Goal: Transaction & Acquisition: Purchase product/service

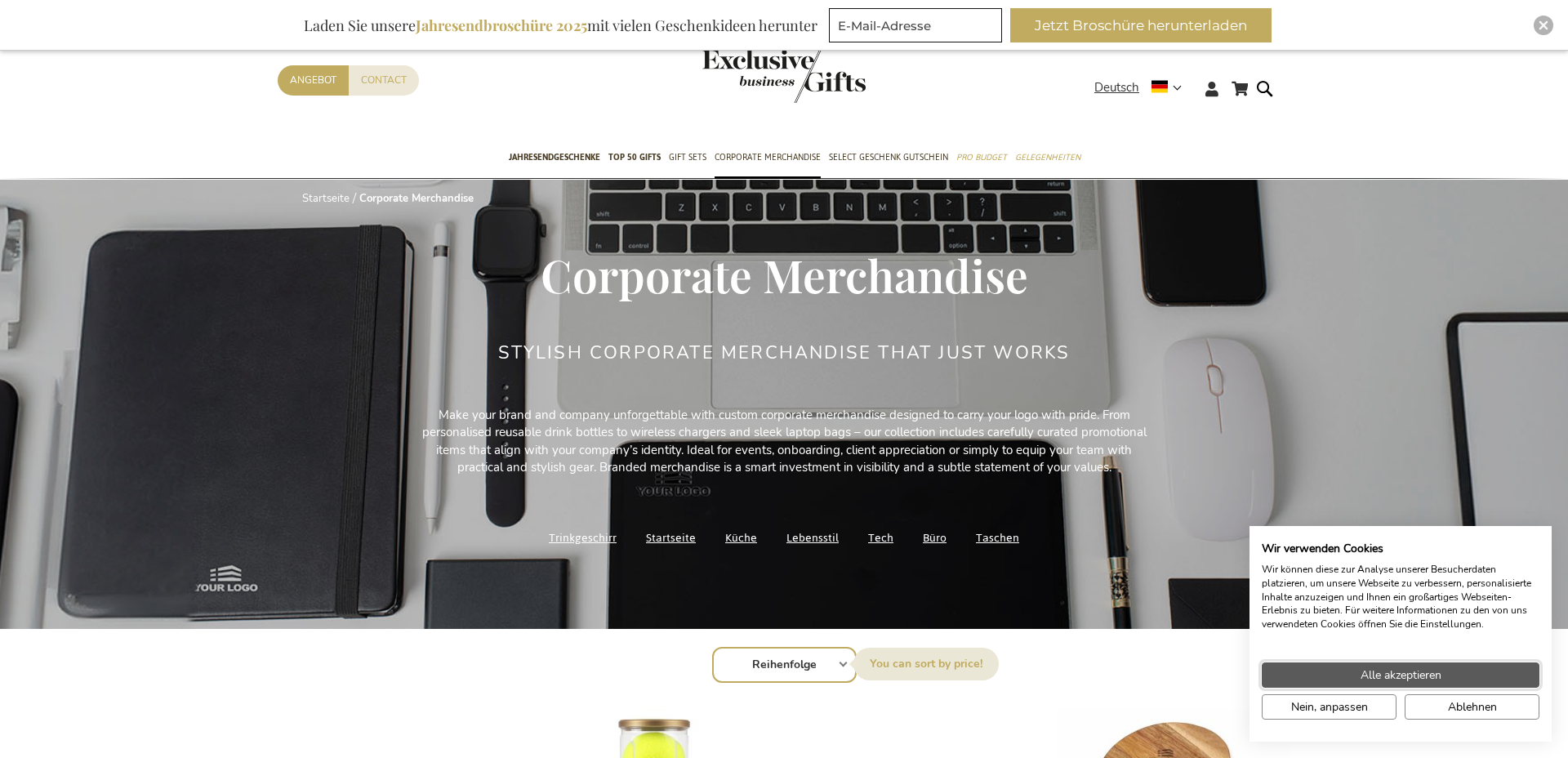
click at [1373, 671] on span "Alle akzeptieren" at bounding box center [1400, 675] width 81 height 17
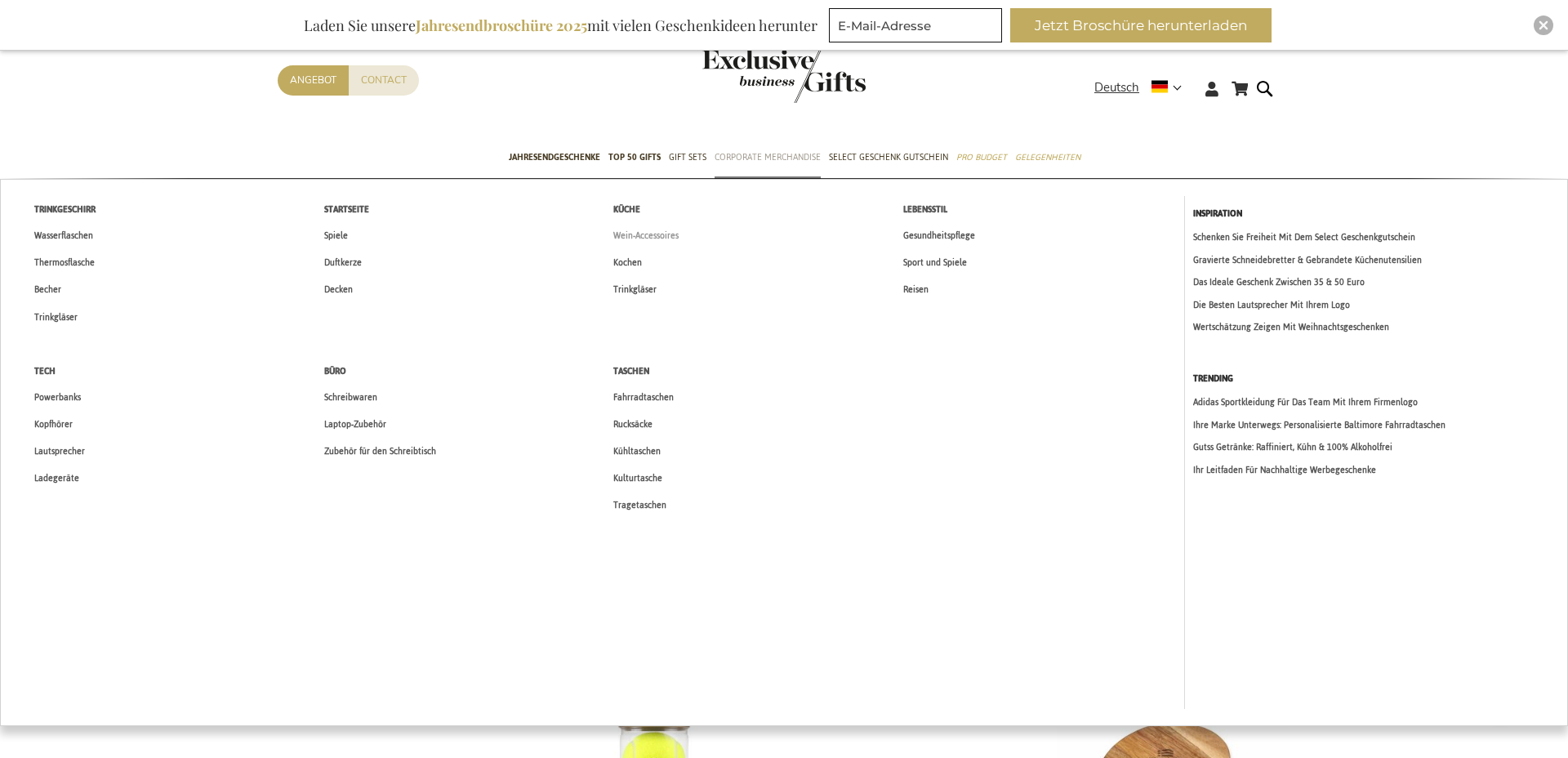
scroll to position [3, 0]
click at [765, 169] on link "Corporate Merchandise" at bounding box center [768, 155] width 106 height 41
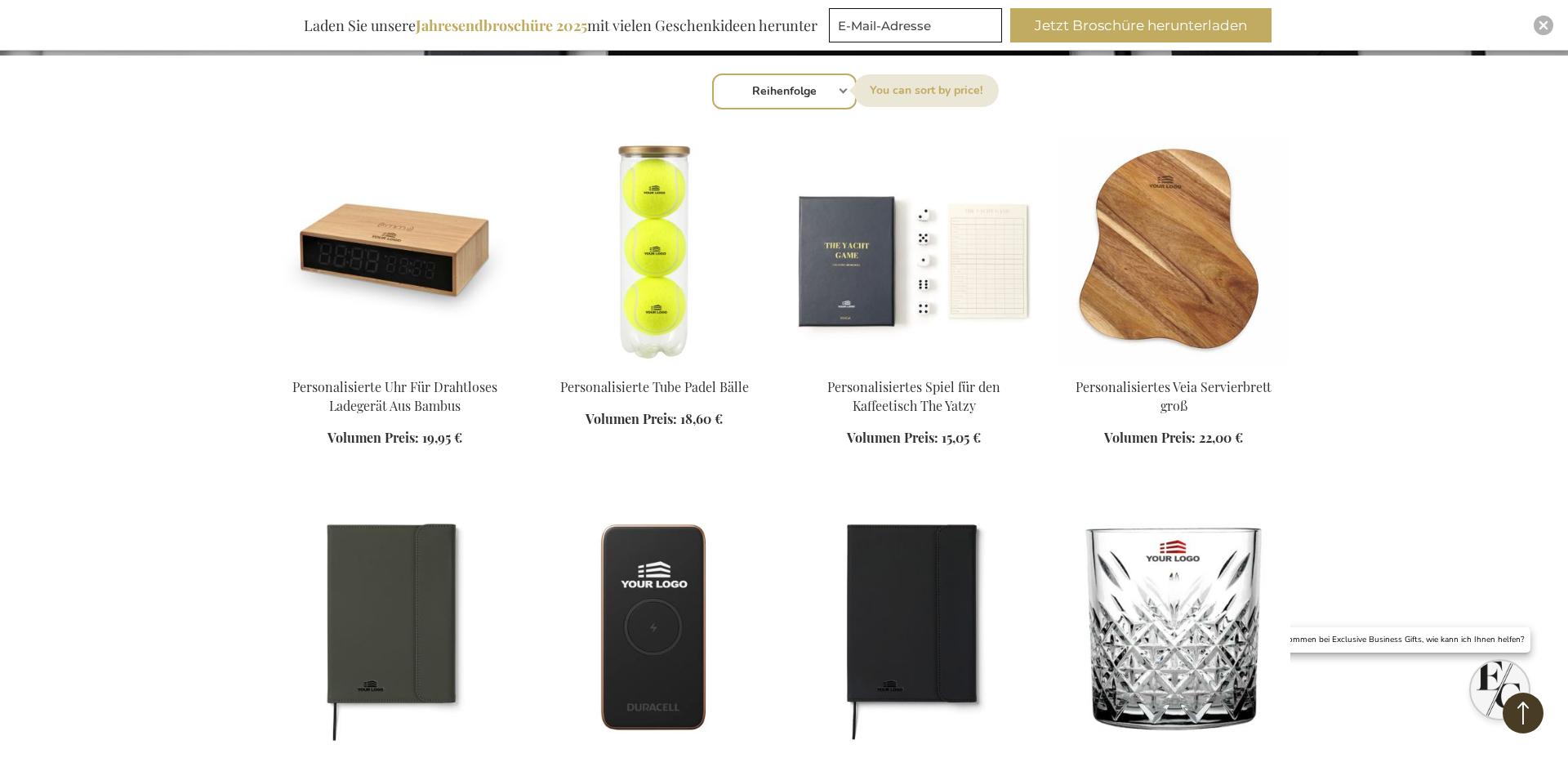
scroll to position [574, 0]
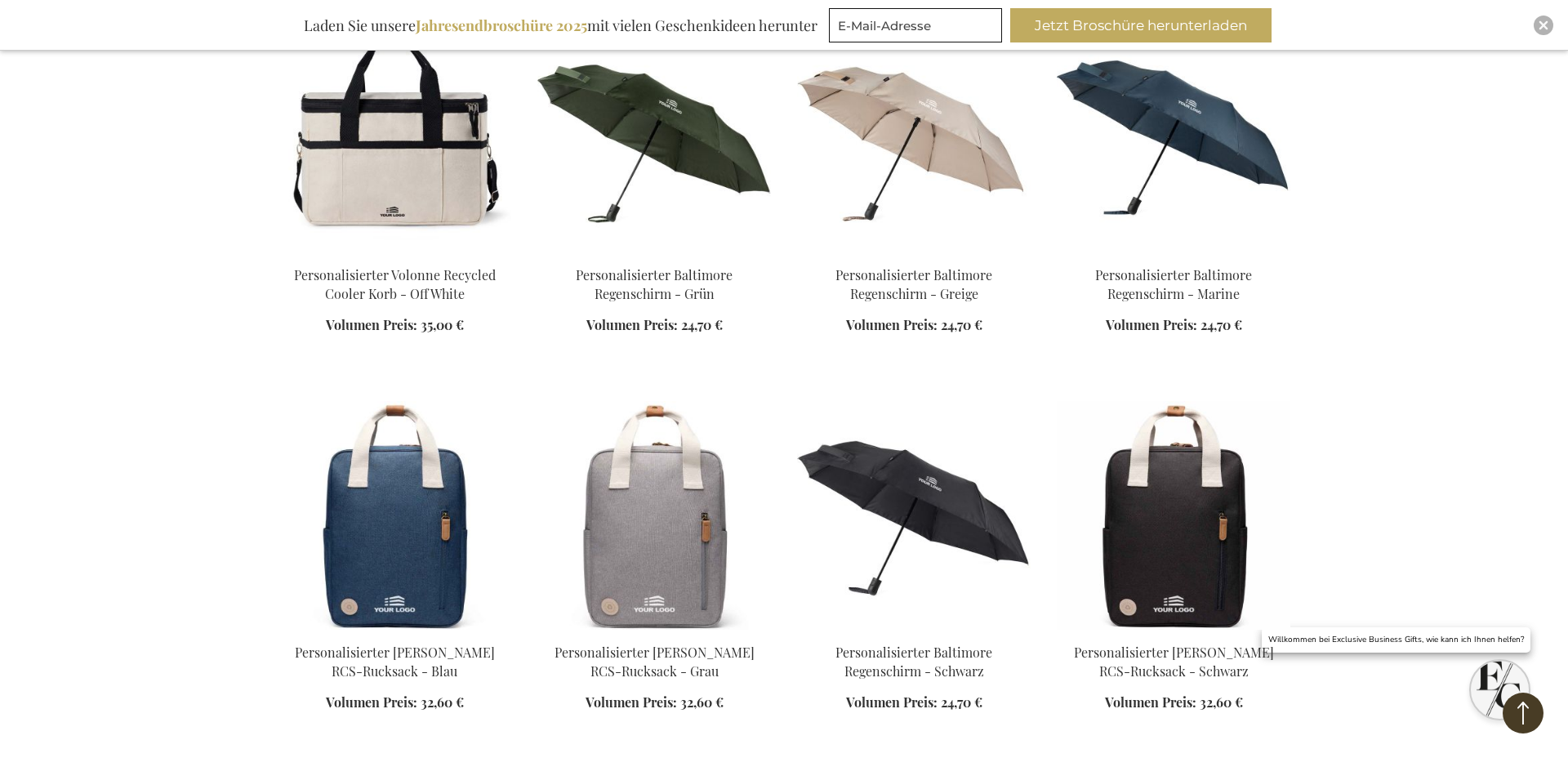
scroll to position [1704, 0]
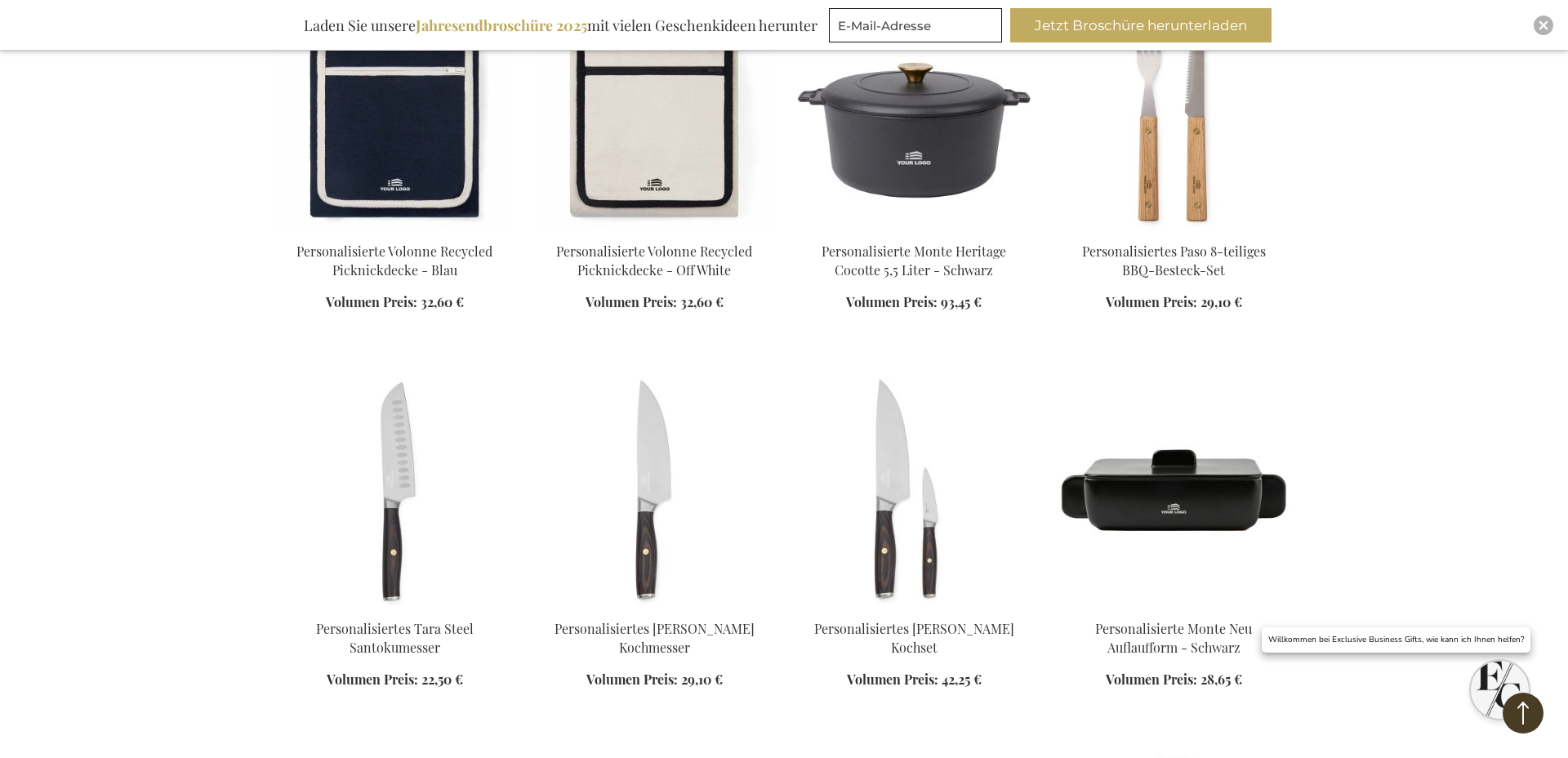
scroll to position [3456, 0]
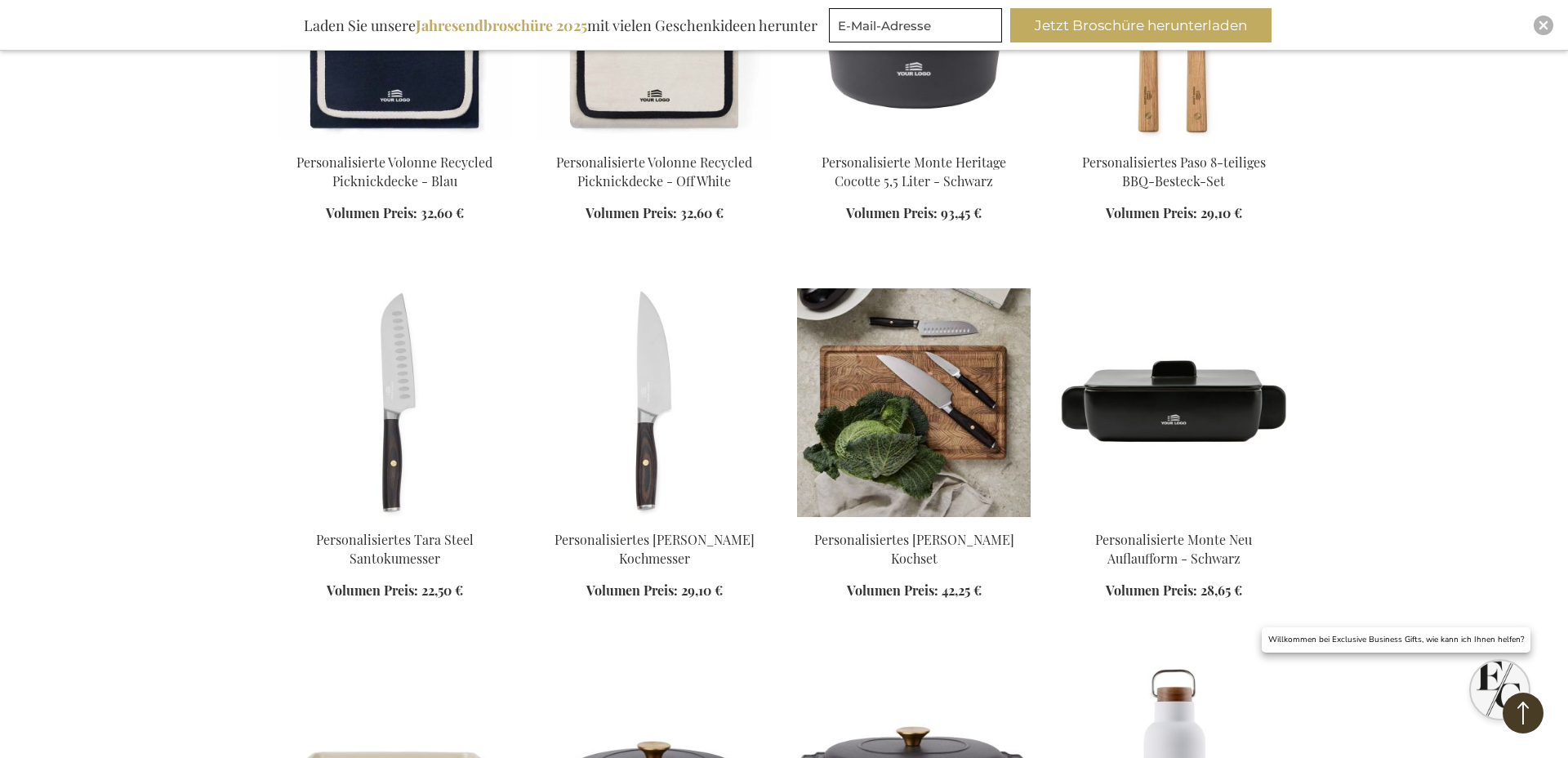
click at [896, 400] on img at bounding box center [914, 402] width 234 height 229
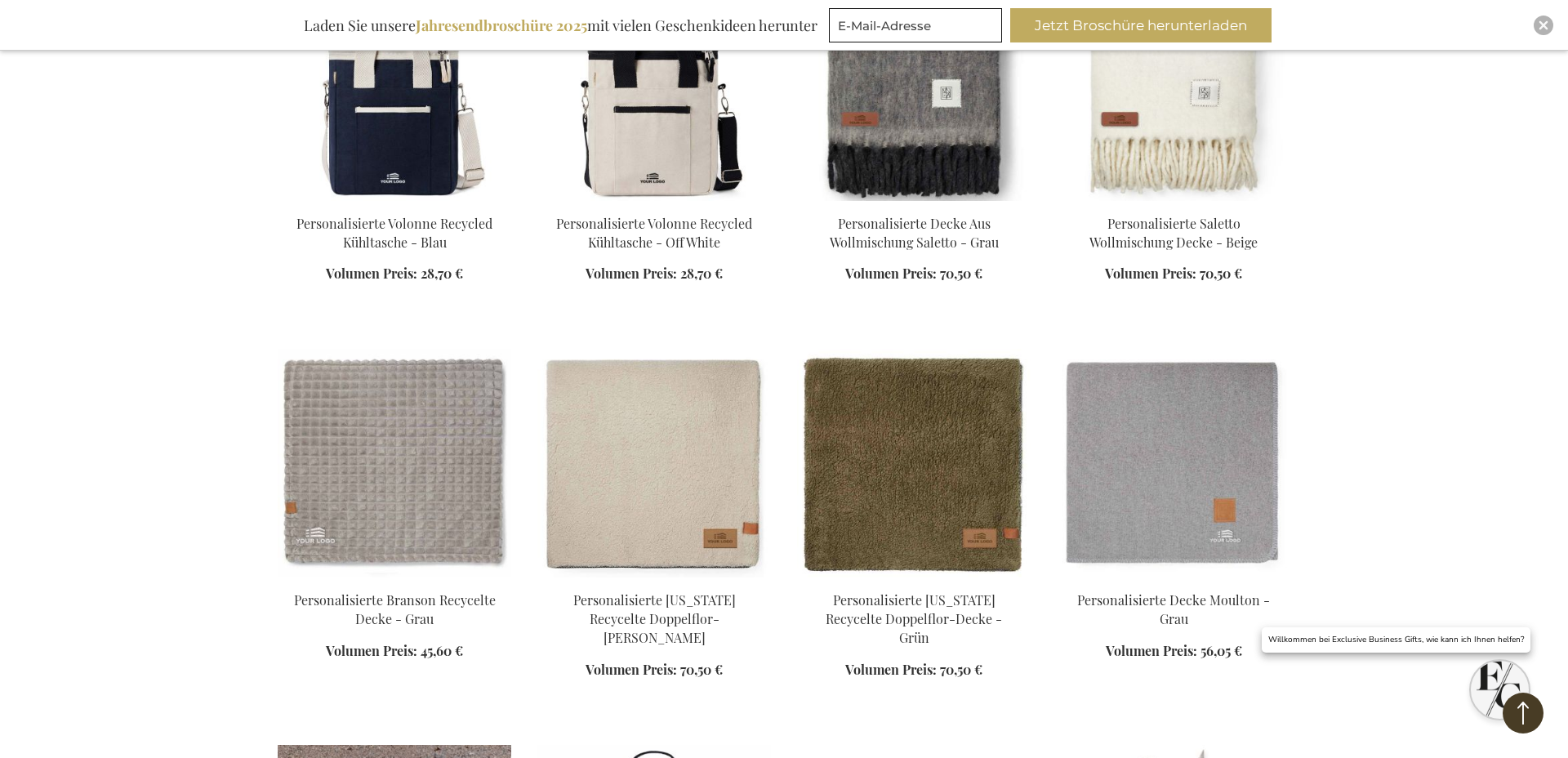
scroll to position [2621, 0]
